Goal: Navigation & Orientation: Find specific page/section

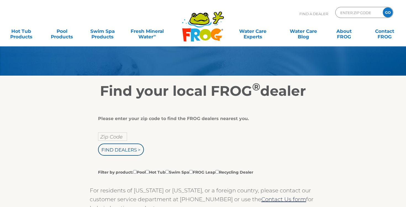
scroll to position [39, 0]
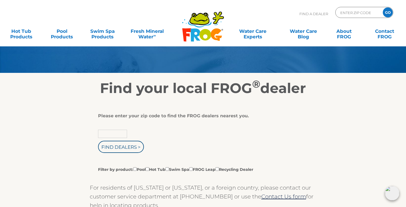
click at [121, 134] on input "text" at bounding box center [112, 134] width 29 height 8
type input "07731"
click at [115, 148] on input "Find Dealers >" at bounding box center [121, 147] width 46 height 12
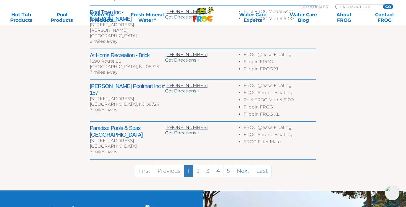
scroll to position [302, 0]
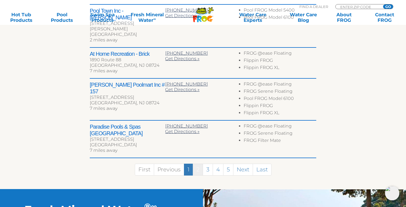
click at [196, 164] on link "2" at bounding box center [198, 170] width 10 height 12
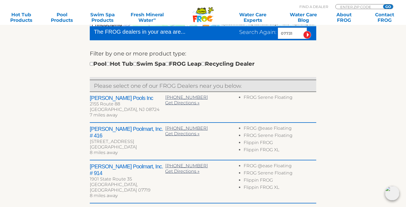
scroll to position [144, 0]
